Goal: Task Accomplishment & Management: Use online tool/utility

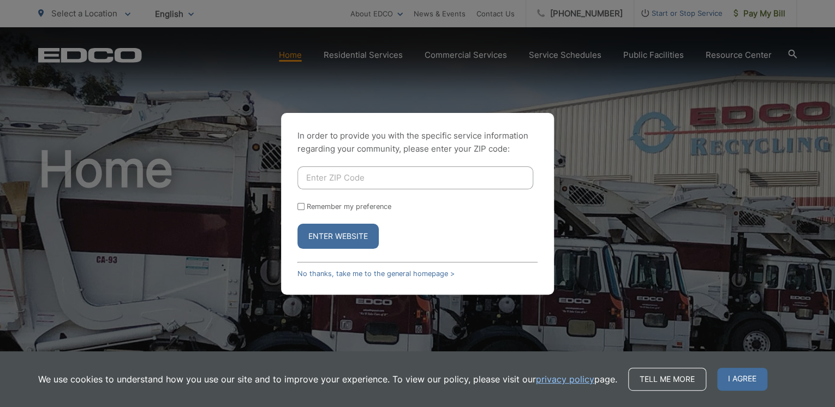
click at [333, 176] on input "Enter ZIP Code" at bounding box center [415, 177] width 236 height 23
type input "92026"
click at [337, 239] on button "Enter Website" at bounding box center [337, 236] width 81 height 25
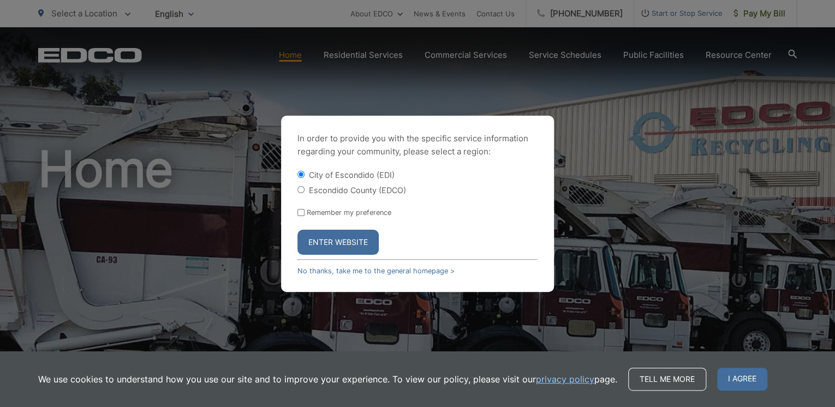
click at [301, 190] on input "Escondido County (EDCO)" at bounding box center [300, 189] width 7 height 7
radio input "true"
click at [342, 240] on button "Enter Website" at bounding box center [337, 242] width 81 height 25
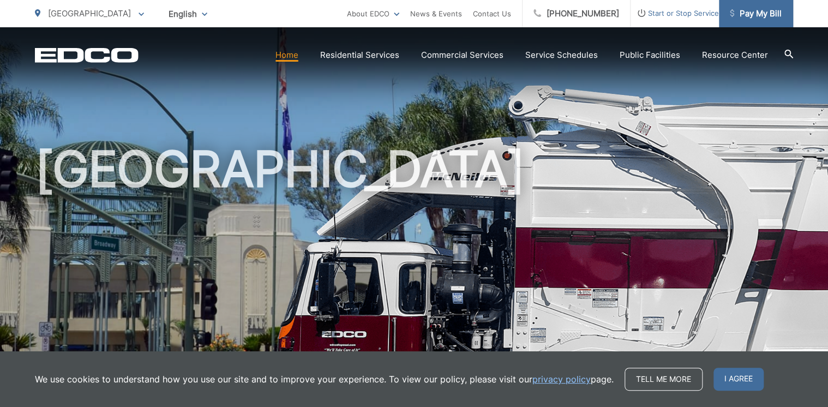
click at [768, 11] on span "Pay My Bill" at bounding box center [756, 13] width 52 height 13
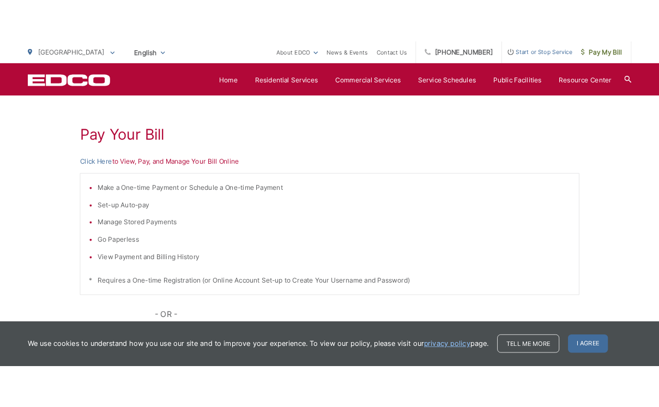
scroll to position [151, 0]
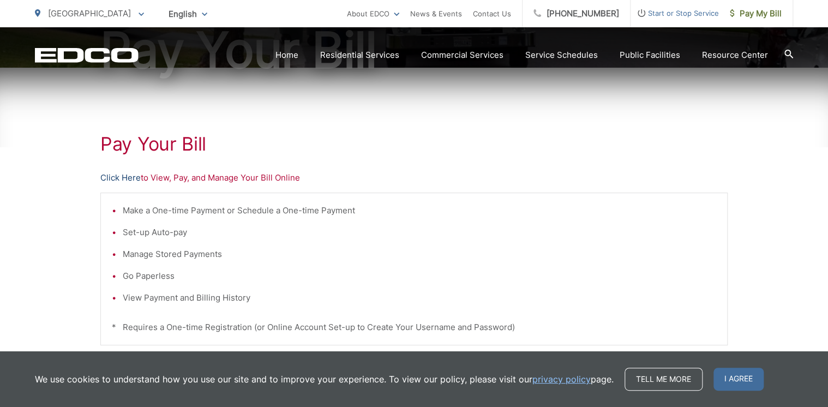
click at [125, 177] on link "Click Here" at bounding box center [120, 177] width 40 height 13
